Goal: Navigation & Orientation: Find specific page/section

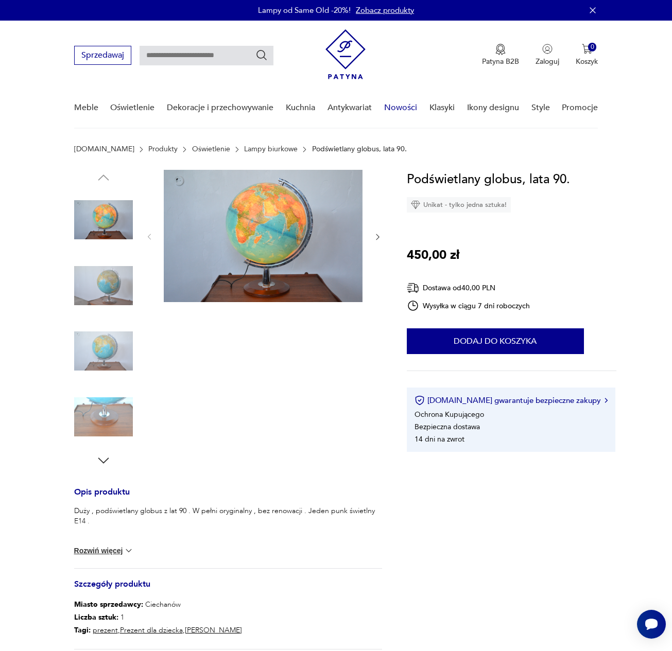
click at [400, 105] on link "Nowości" at bounding box center [400, 108] width 33 height 40
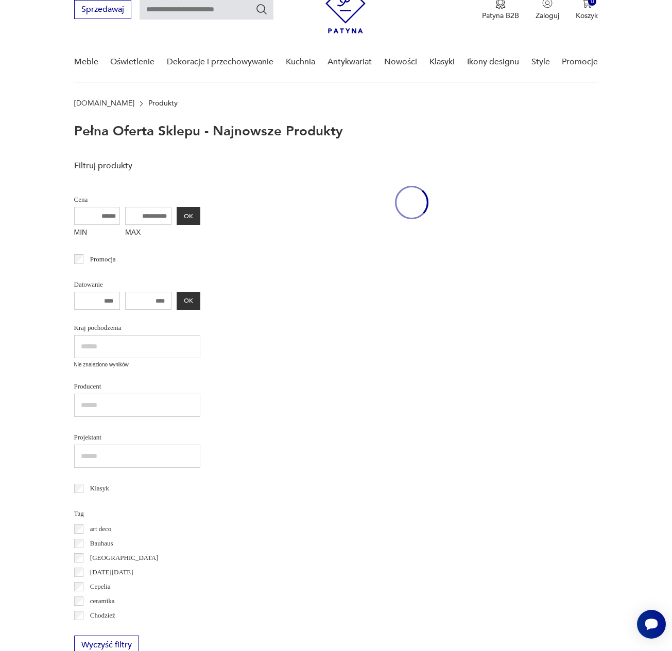
scroll to position [46, 0]
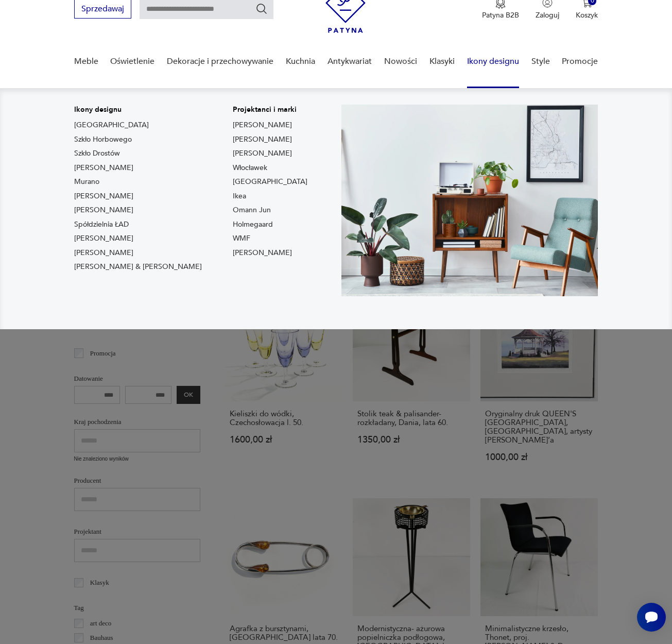
click at [490, 60] on link "Ikony designu" at bounding box center [493, 62] width 52 height 40
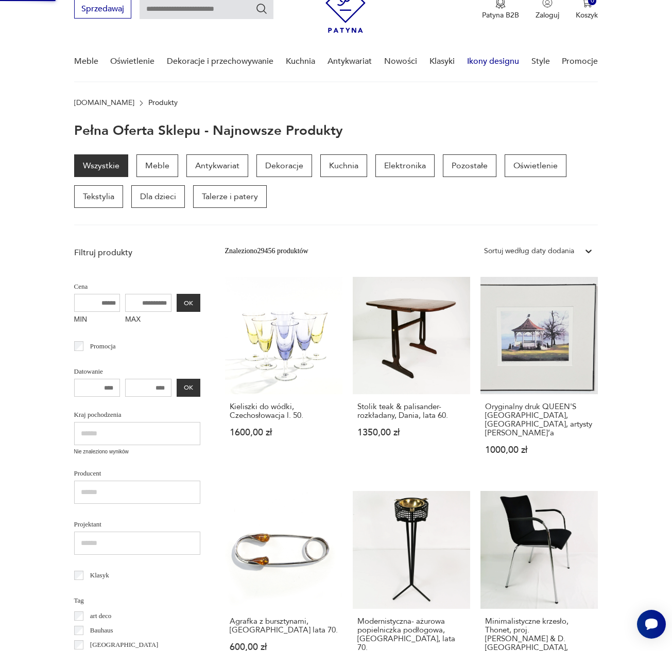
click at [490, 59] on link "Ikony designu" at bounding box center [493, 62] width 52 height 40
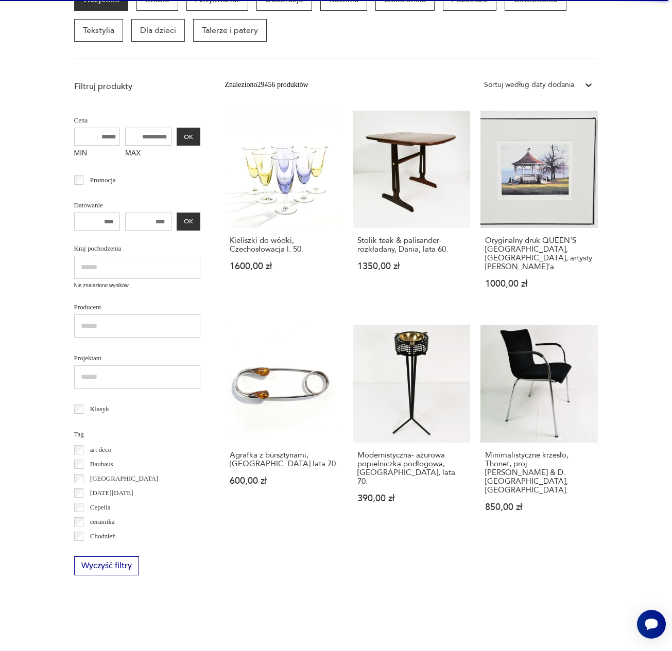
scroll to position [0, 0]
